Goal: Task Accomplishment & Management: Manage account settings

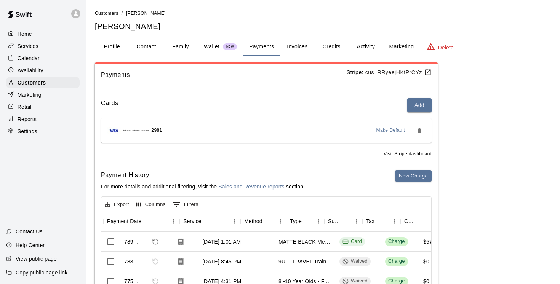
scroll to position [0, 95]
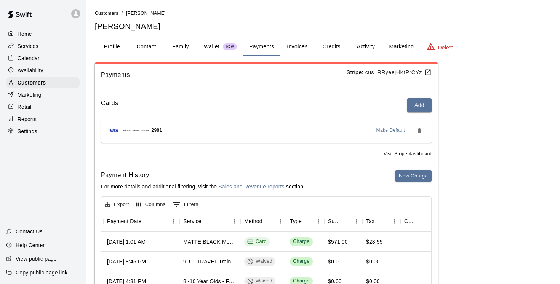
click at [34, 96] on p "Marketing" at bounding box center [30, 95] width 24 height 8
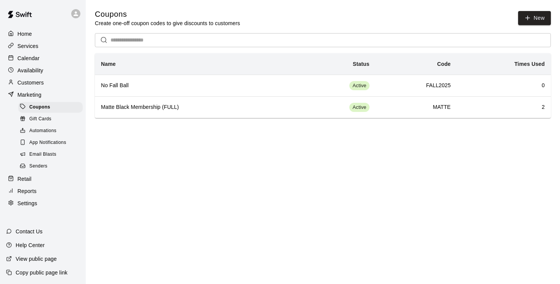
click at [45, 155] on span "Email Blasts" at bounding box center [42, 155] width 27 height 8
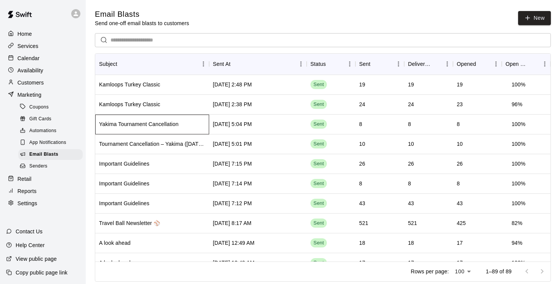
click at [188, 128] on div "Yakima Tournament Cancellation" at bounding box center [152, 125] width 114 height 20
click at [142, 84] on div "Kamloops Turkey Classic" at bounding box center [129, 85] width 61 height 8
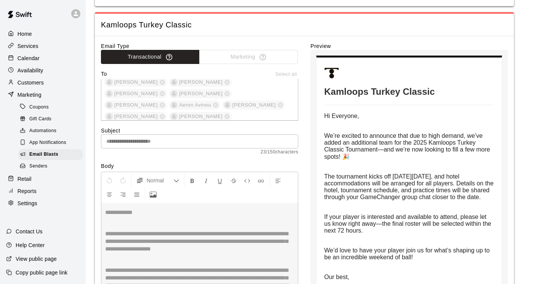
scroll to position [506, 0]
click at [44, 156] on span "Email Blasts" at bounding box center [43, 155] width 29 height 8
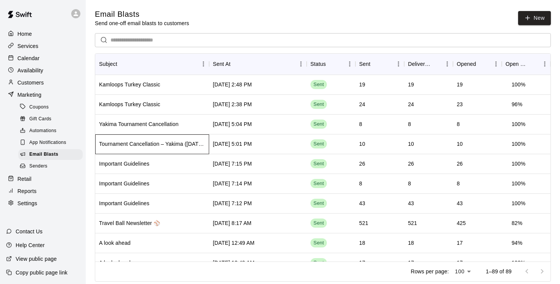
click at [161, 147] on div "Tournament Cancellation – Yakima (Sept 20–21)" at bounding box center [152, 144] width 106 height 8
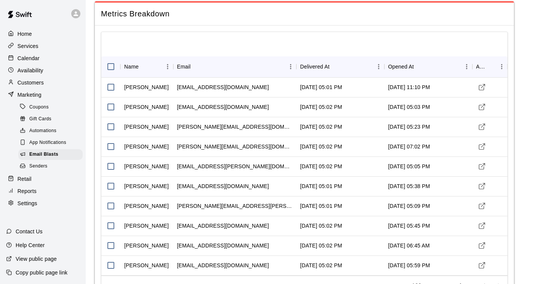
scroll to position [20, 0]
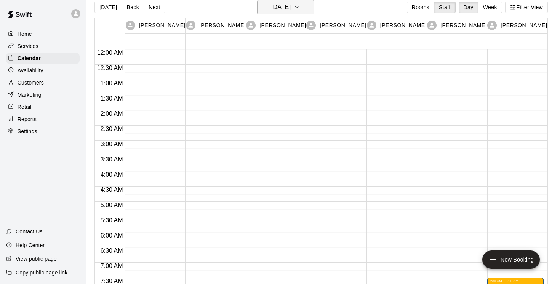
scroll to position [373, 0]
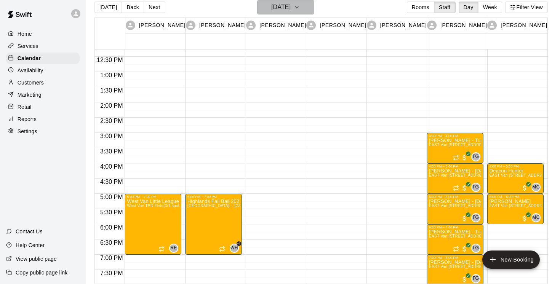
click at [300, 9] on icon "button" at bounding box center [297, 7] width 6 height 9
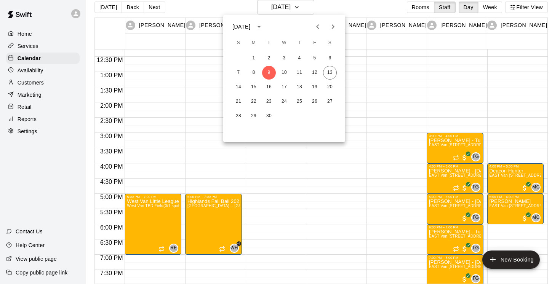
click at [331, 26] on icon "Next month" at bounding box center [332, 26] width 9 height 9
click at [318, 24] on icon "Previous month" at bounding box center [317, 26] width 9 height 9
click at [329, 88] on button "20" at bounding box center [330, 87] width 14 height 14
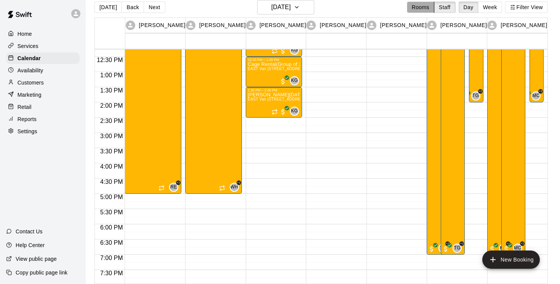
click at [416, 8] on button "Rooms" at bounding box center [420, 7] width 27 height 11
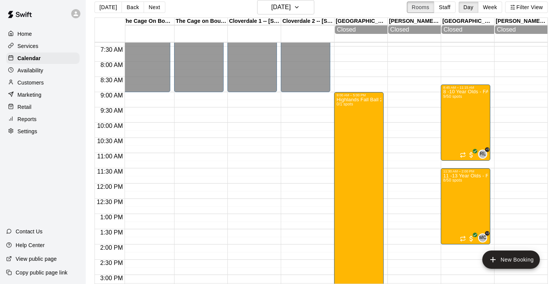
scroll to position [223, 431]
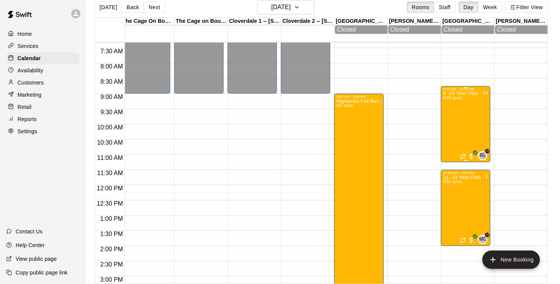
click at [473, 126] on div "8 -10 Year Olds - FALL BALL TRAINING @ [GEOGRAPHIC_DATA], [GEOGRAPHIC_DATA] 9/5…" at bounding box center [465, 233] width 45 height 284
click at [453, 137] on icon "delete" at bounding box center [450, 135] width 9 height 9
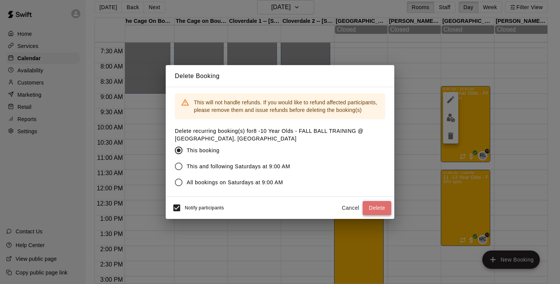
click at [373, 209] on button "Delete" at bounding box center [376, 208] width 29 height 14
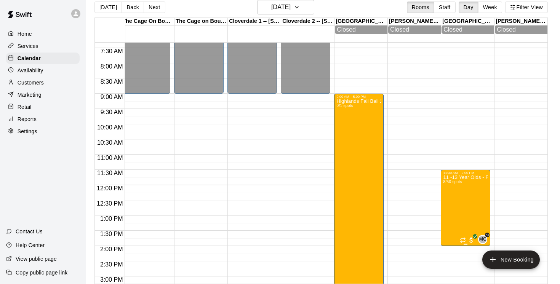
click at [451, 219] on icon "delete" at bounding box center [450, 219] width 5 height 7
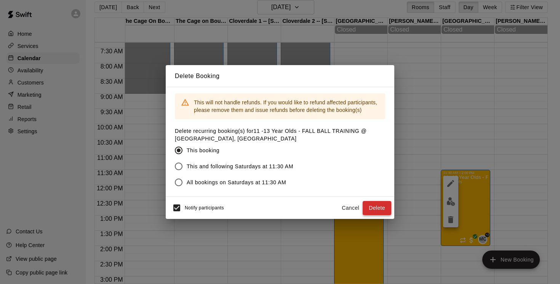
click at [375, 209] on button "Delete" at bounding box center [376, 208] width 29 height 14
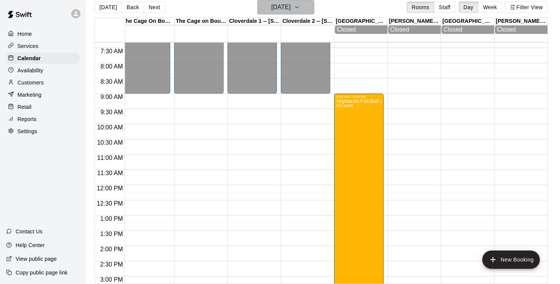
click at [300, 7] on icon "button" at bounding box center [297, 7] width 6 height 9
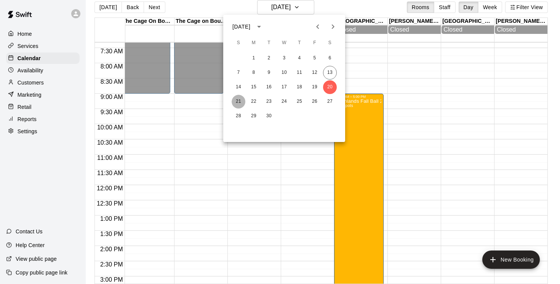
click at [238, 100] on button "21" at bounding box center [238, 102] width 14 height 14
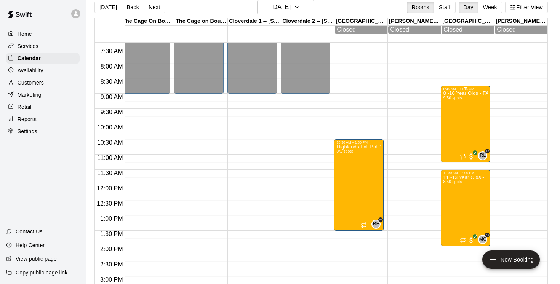
click at [455, 122] on div "8 -10 Year Olds - FALL BALL TRAINING @ [GEOGRAPHIC_DATA], [GEOGRAPHIC_DATA] 9/5…" at bounding box center [465, 233] width 45 height 284
click at [454, 136] on icon "delete" at bounding box center [450, 135] width 9 height 9
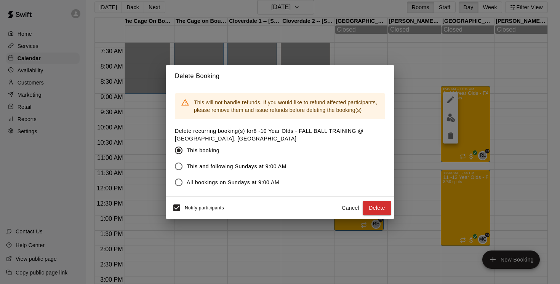
click at [481, 123] on div "Delete Booking This will not handle refunds. If you would like to refund affect…" at bounding box center [280, 142] width 560 height 284
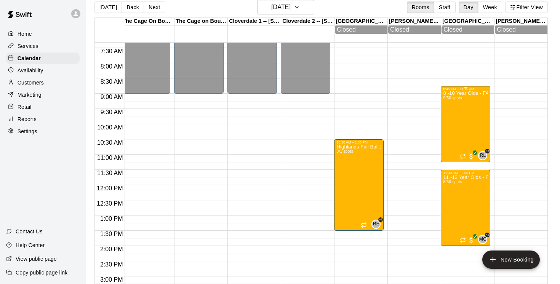
click at [479, 126] on div "8 -10 Year Olds - FALL BALL TRAINING @ [GEOGRAPHIC_DATA], [GEOGRAPHIC_DATA] 9/5…" at bounding box center [465, 233] width 45 height 284
click at [453, 134] on icon "delete" at bounding box center [450, 135] width 9 height 9
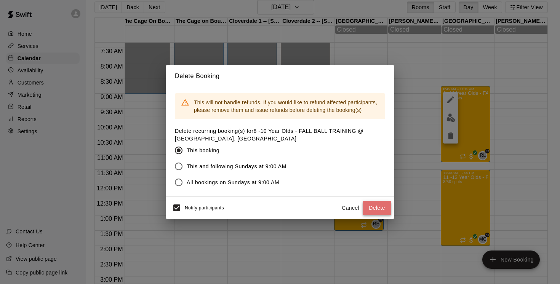
click at [369, 208] on button "Delete" at bounding box center [376, 208] width 29 height 14
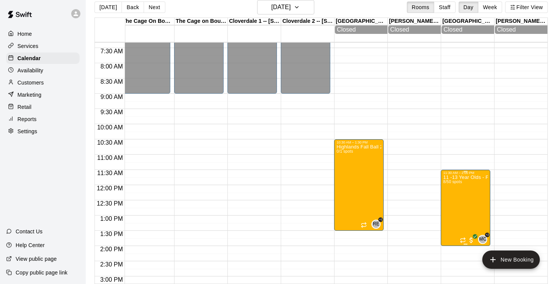
click at [450, 220] on icon "delete" at bounding box center [450, 219] width 5 height 7
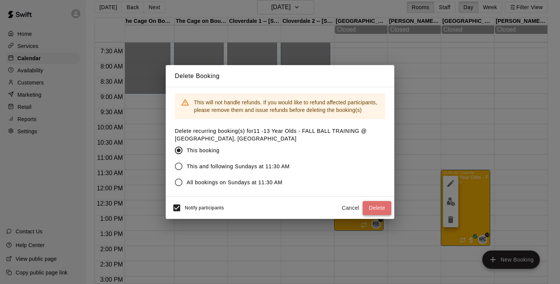
click at [379, 206] on button "Delete" at bounding box center [376, 208] width 29 height 14
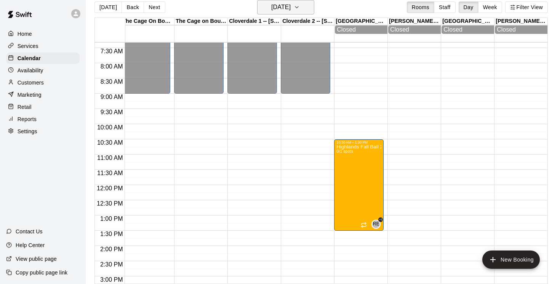
click at [298, 7] on icon "button" at bounding box center [296, 7] width 3 height 2
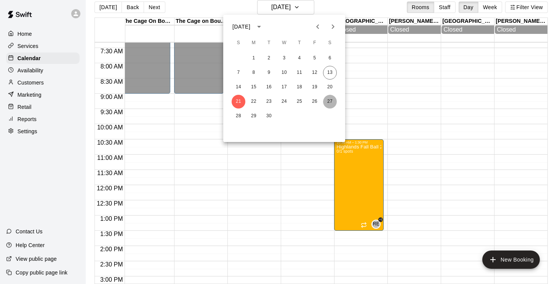
click at [331, 102] on button "27" at bounding box center [330, 102] width 14 height 14
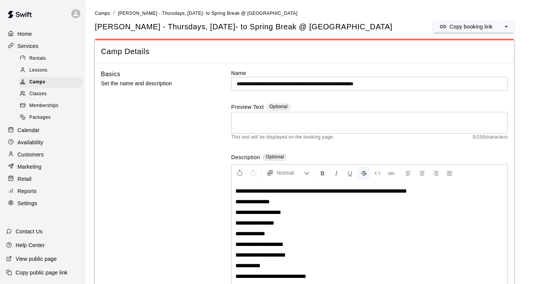
scroll to position [24, 0]
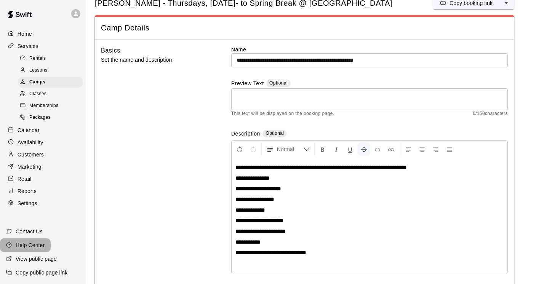
click at [25, 245] on p "Help Center" at bounding box center [30, 245] width 29 height 8
